Goal: Task Accomplishment & Management: Use online tool/utility

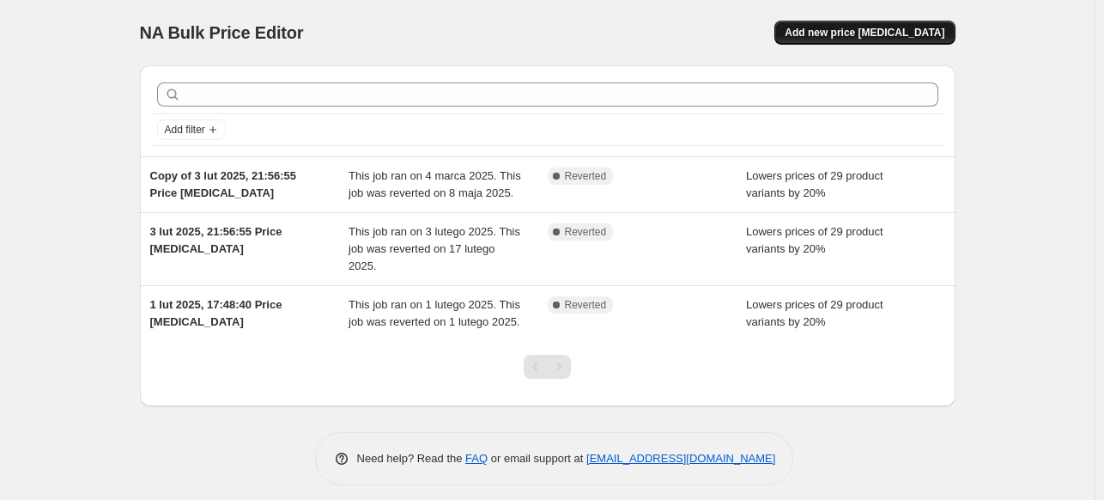
click at [872, 33] on span "Add new price [MEDICAL_DATA]" at bounding box center [865, 33] width 160 height 14
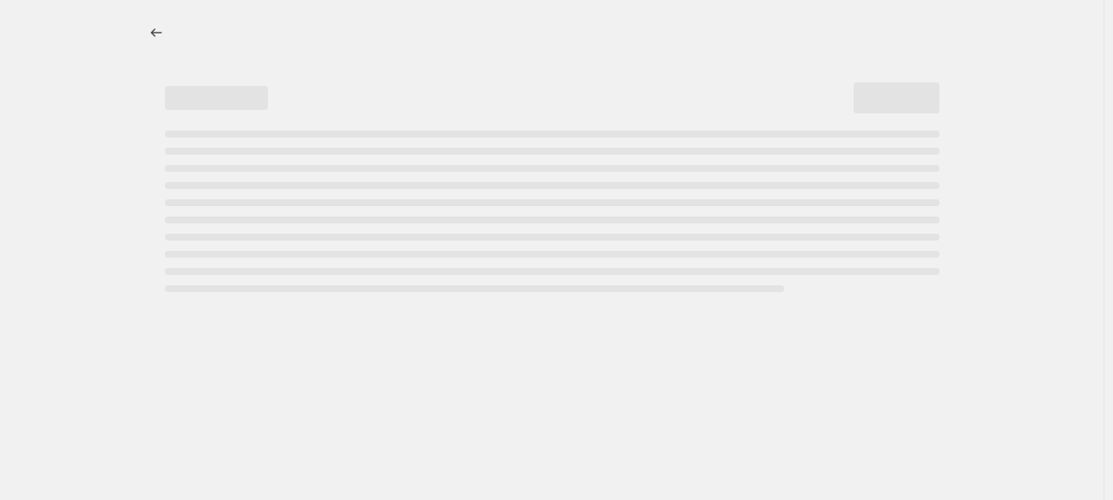
select select "percentage"
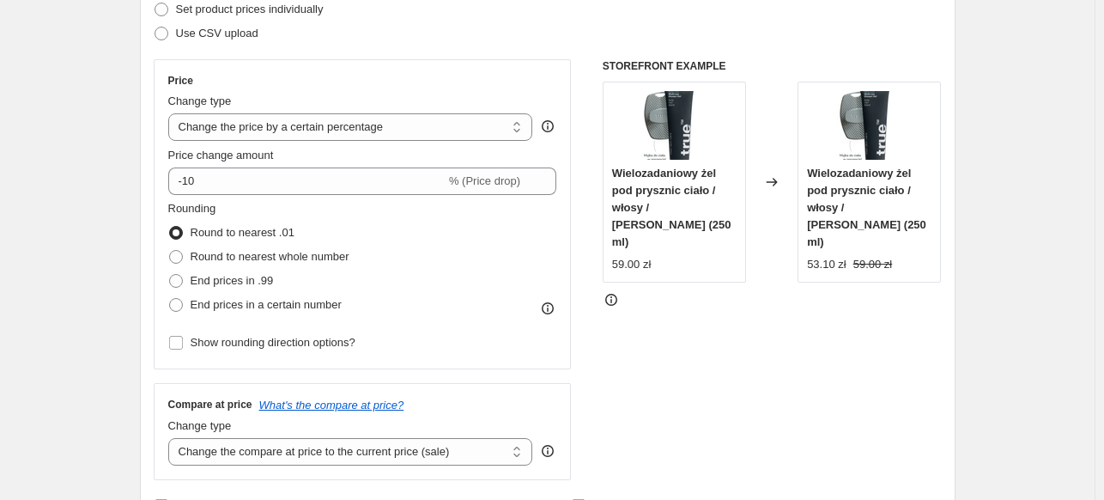
scroll to position [258, 0]
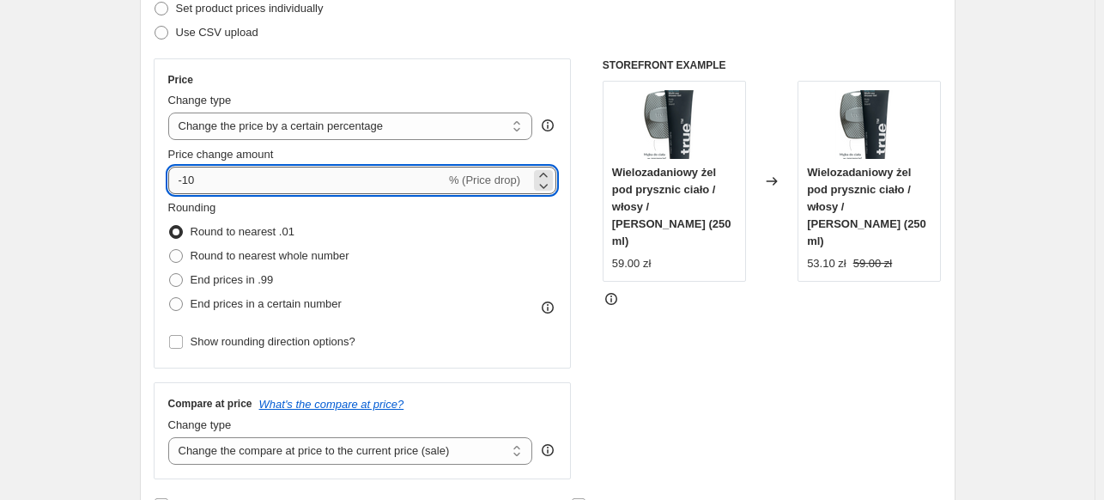
drag, startPoint x: 215, startPoint y: 170, endPoint x: 187, endPoint y: 166, distance: 28.7
click at [187, 167] on input "-10" at bounding box center [306, 180] width 277 height 27
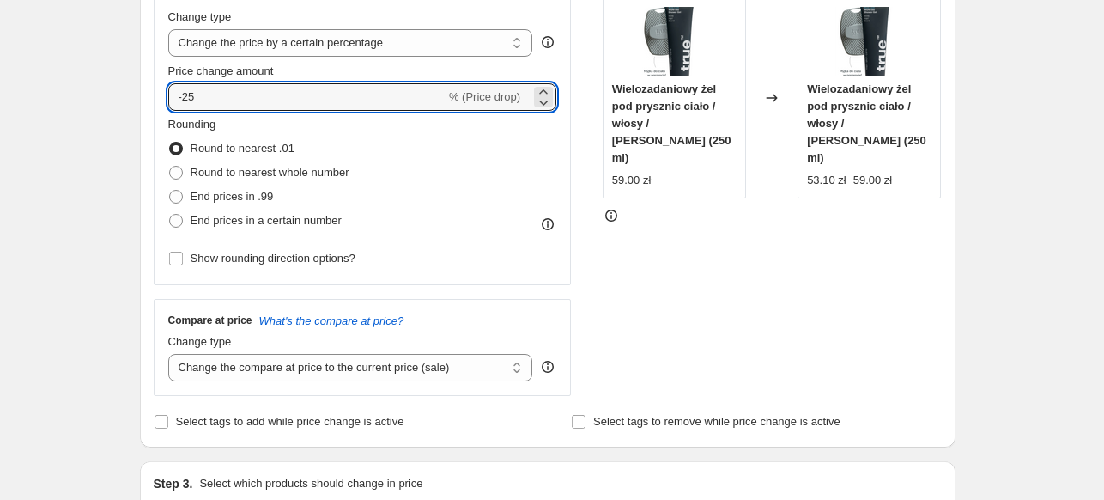
scroll to position [429, 0]
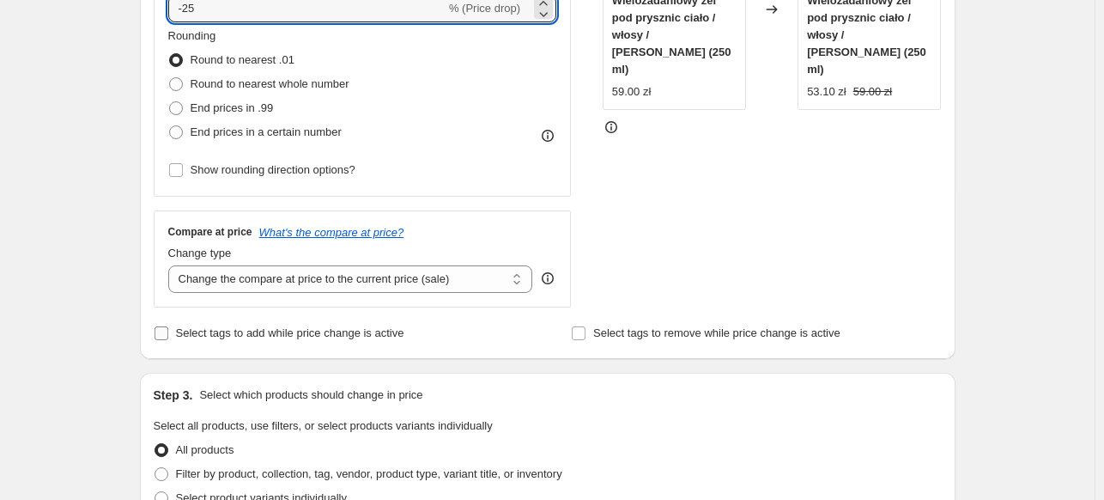
type input "-25"
click at [281, 330] on span "Select tags to add while price change is active" at bounding box center [290, 332] width 228 height 13
click at [168, 330] on input "Select tags to add while price change is active" at bounding box center [162, 333] width 14 height 14
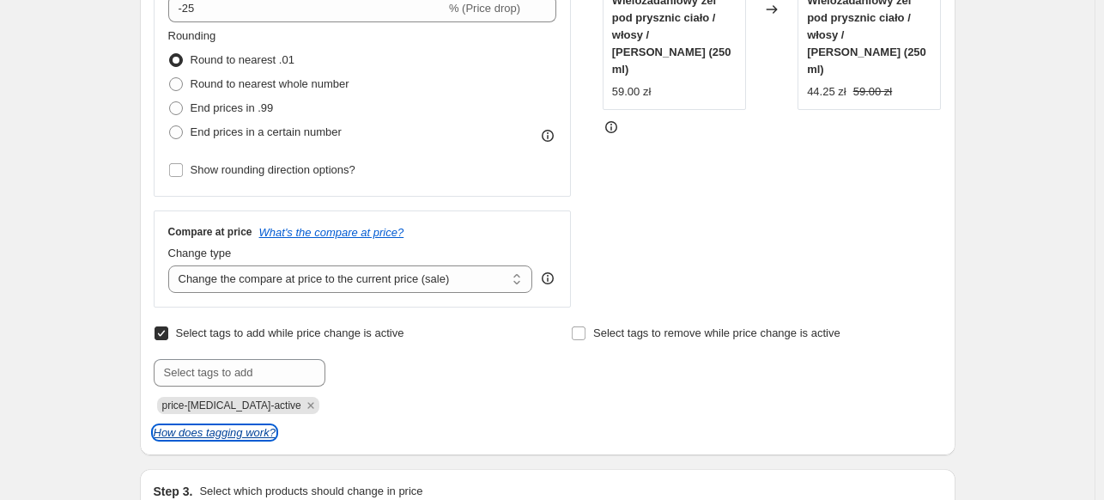
click at [234, 436] on icon "How does tagging work?" at bounding box center [215, 432] width 122 height 13
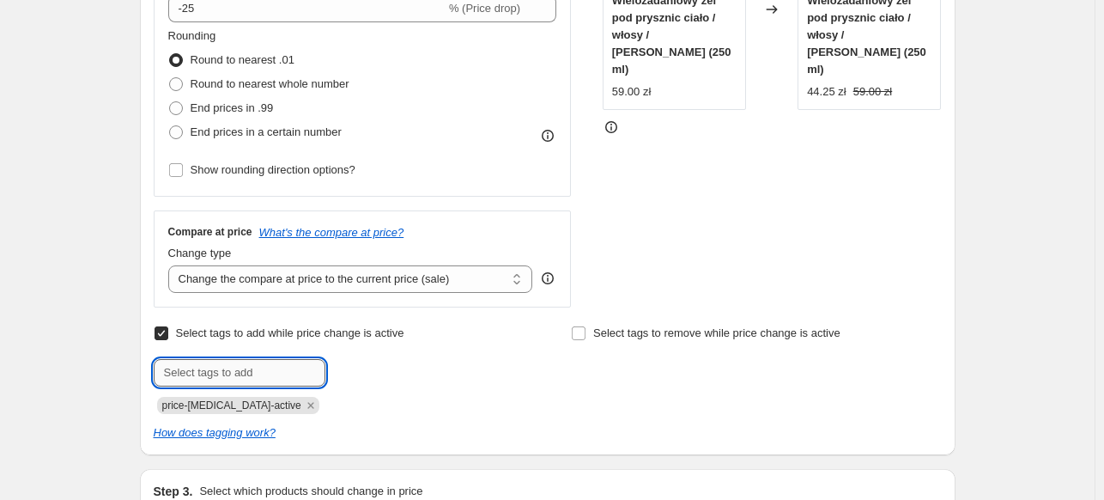
click at [279, 366] on input "text" at bounding box center [240, 372] width 172 height 27
click at [167, 331] on input "Select tags to add while price change is active" at bounding box center [162, 333] width 14 height 14
checkbox input "false"
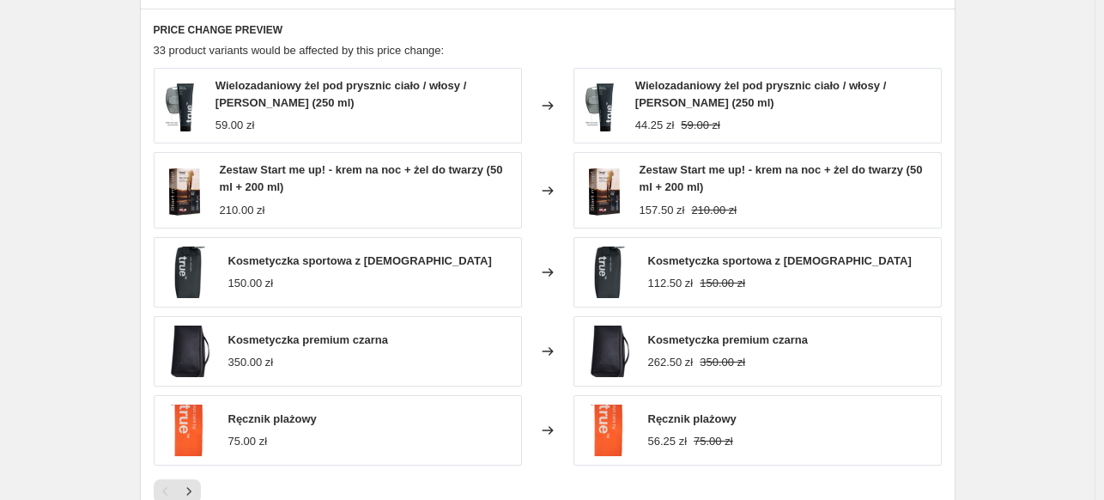
scroll to position [1224, 0]
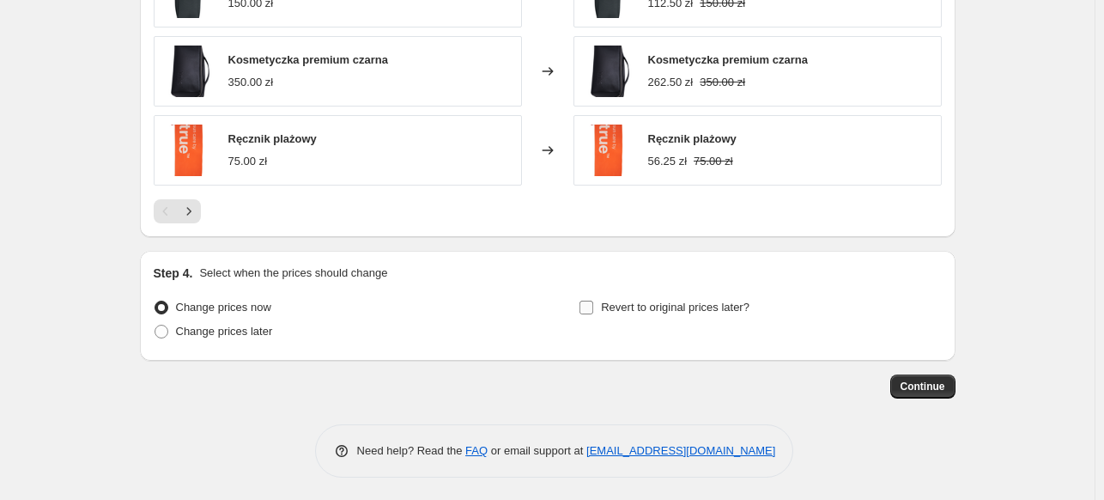
click at [589, 308] on input "Revert to original prices later?" at bounding box center [586, 307] width 14 height 14
checkbox input "true"
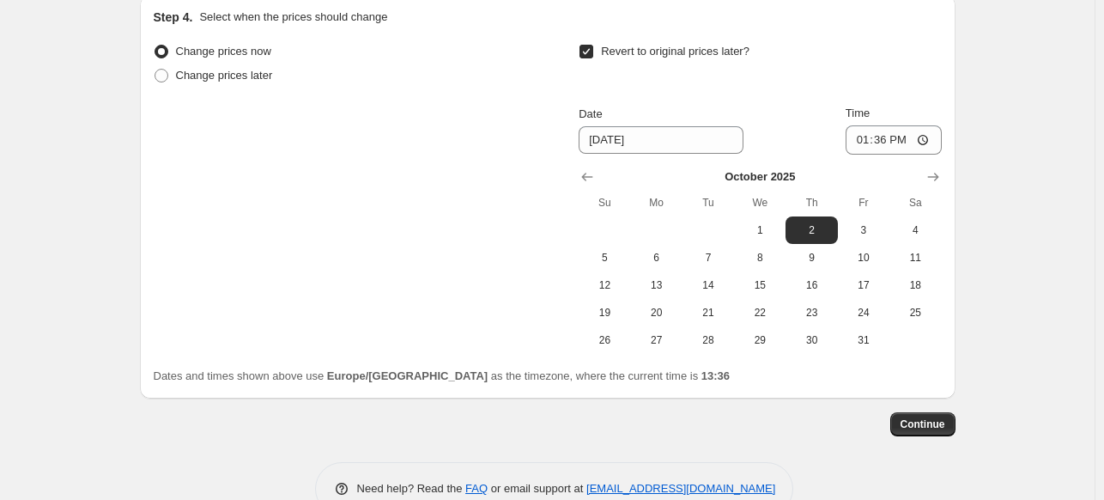
scroll to position [1482, 0]
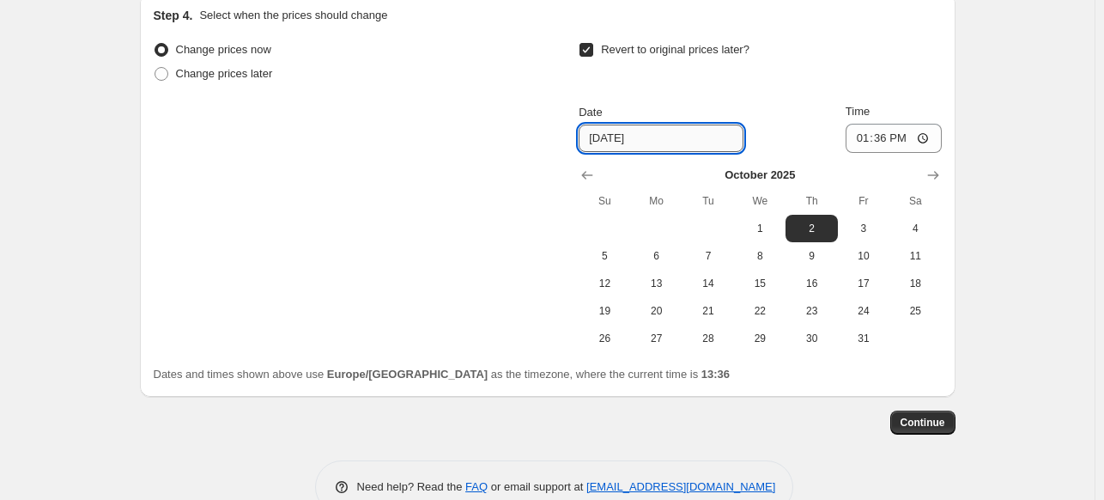
click at [657, 129] on input "[DATE]" at bounding box center [661, 137] width 165 height 27
click at [599, 167] on button "Show previous month, September 2025" at bounding box center [587, 175] width 24 height 24
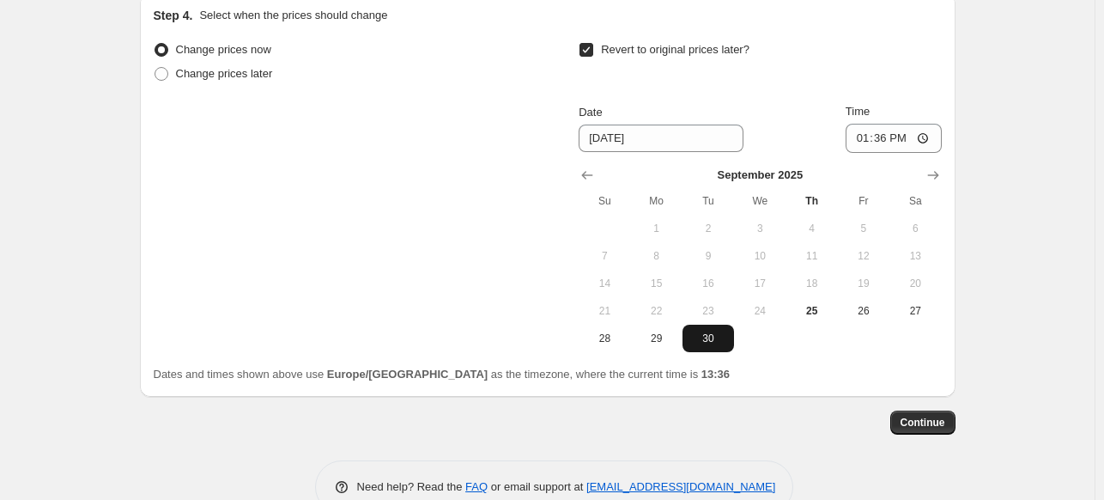
click at [712, 333] on span "30" at bounding box center [708, 338] width 38 height 14
type input "[DATE]"
click at [886, 134] on input "13:36" at bounding box center [894, 138] width 96 height 29
type input "23:59"
click at [919, 418] on span "Continue" at bounding box center [923, 423] width 45 height 14
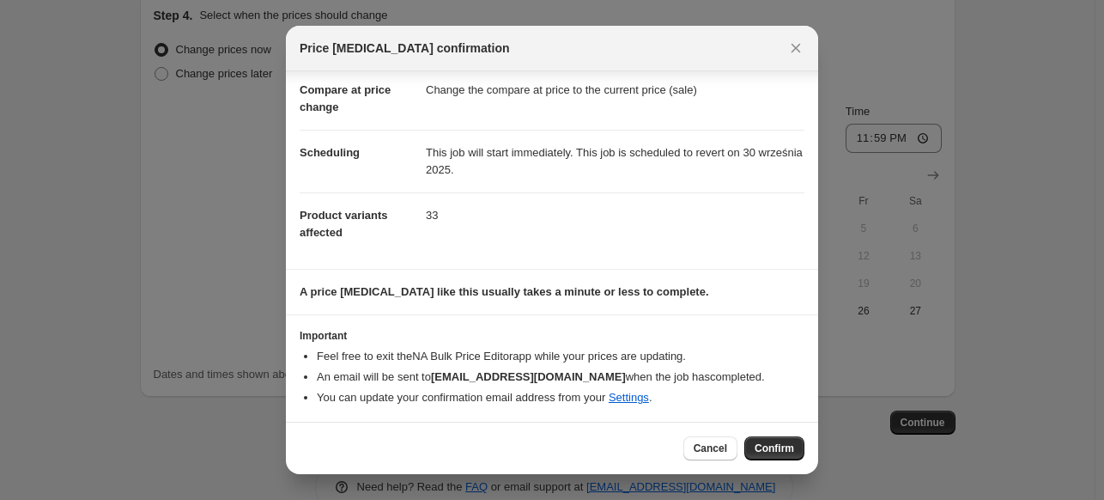
scroll to position [0, 0]
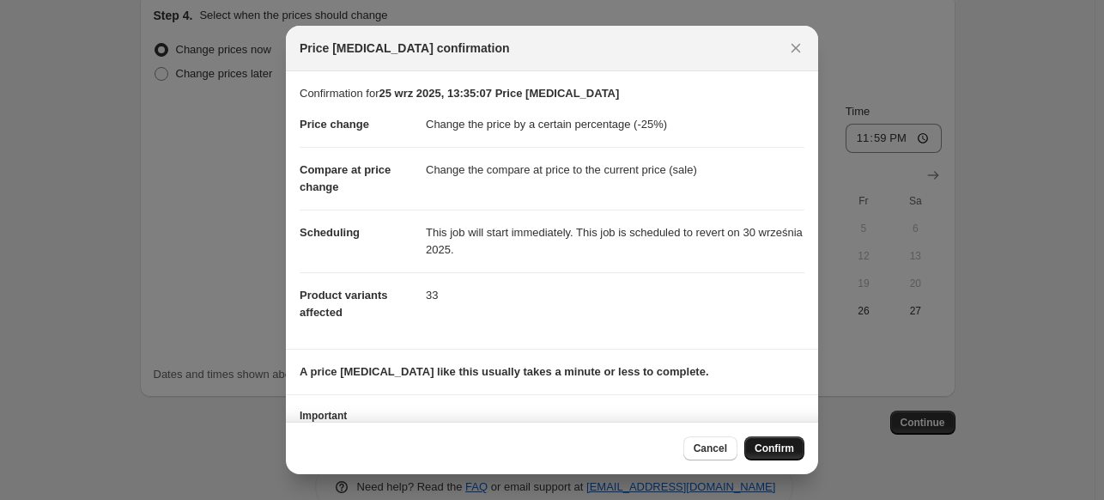
click at [762, 446] on span "Confirm" at bounding box center [774, 448] width 39 height 14
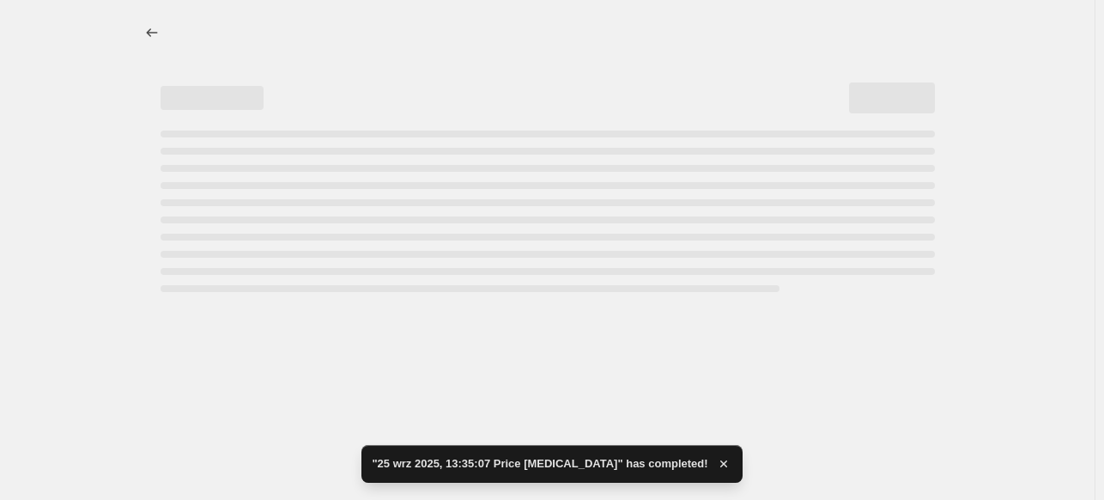
select select "percentage"
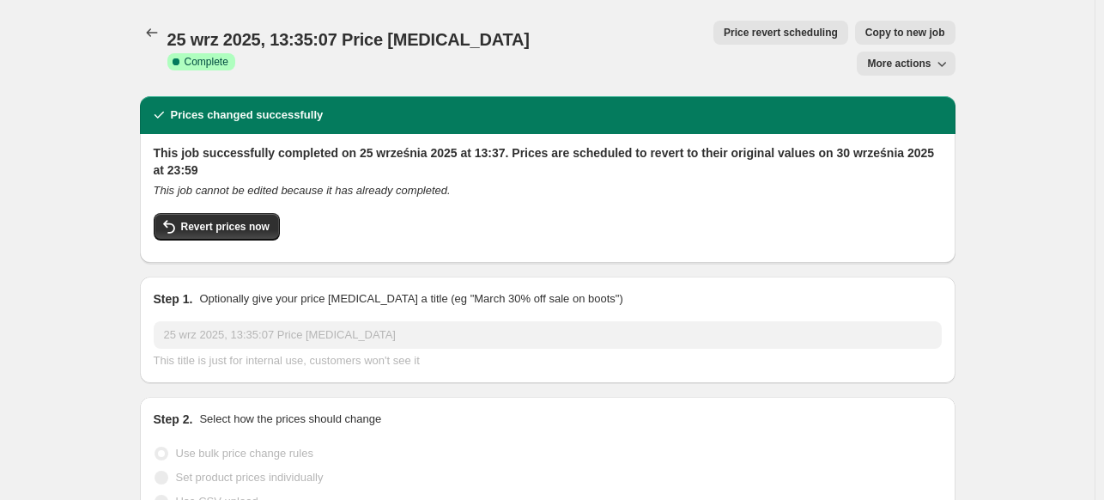
click at [905, 52] on button "More actions" at bounding box center [906, 64] width 98 height 24
